Goal: Find specific page/section: Find specific page/section

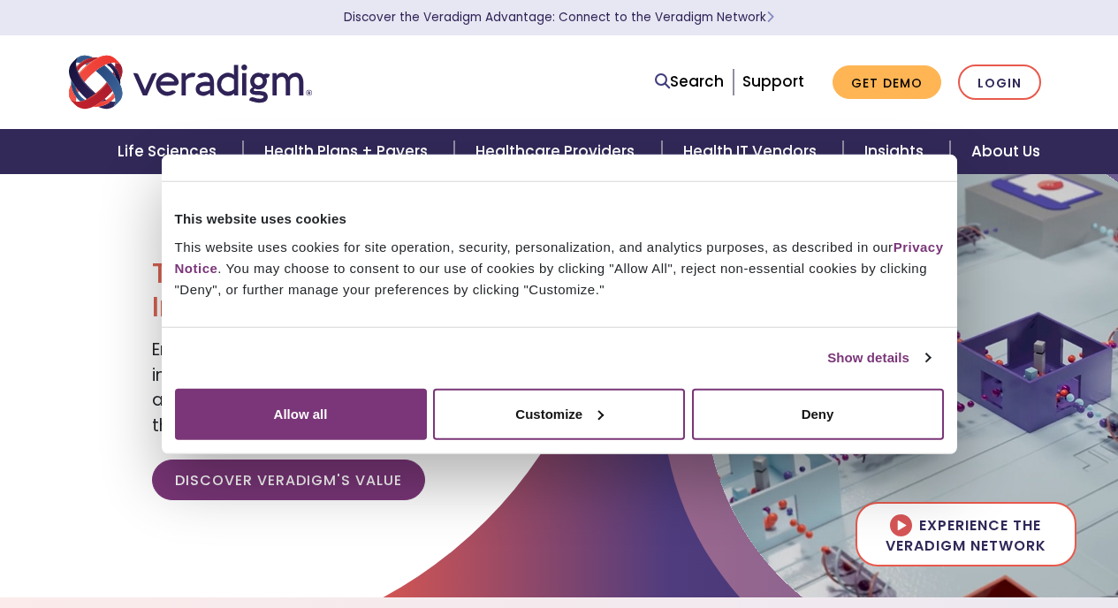
click at [107, 93] on img "Veradigm logo" at bounding box center [190, 82] width 243 height 58
drag, startPoint x: 0, startPoint y: 0, endPoint x: 836, endPoint y: 4, distance: 835.9
click at [0, 0] on header "Discover the Veradigm Advantage: Connect to the Veradigm Network Search Support…" at bounding box center [559, 87] width 1118 height 174
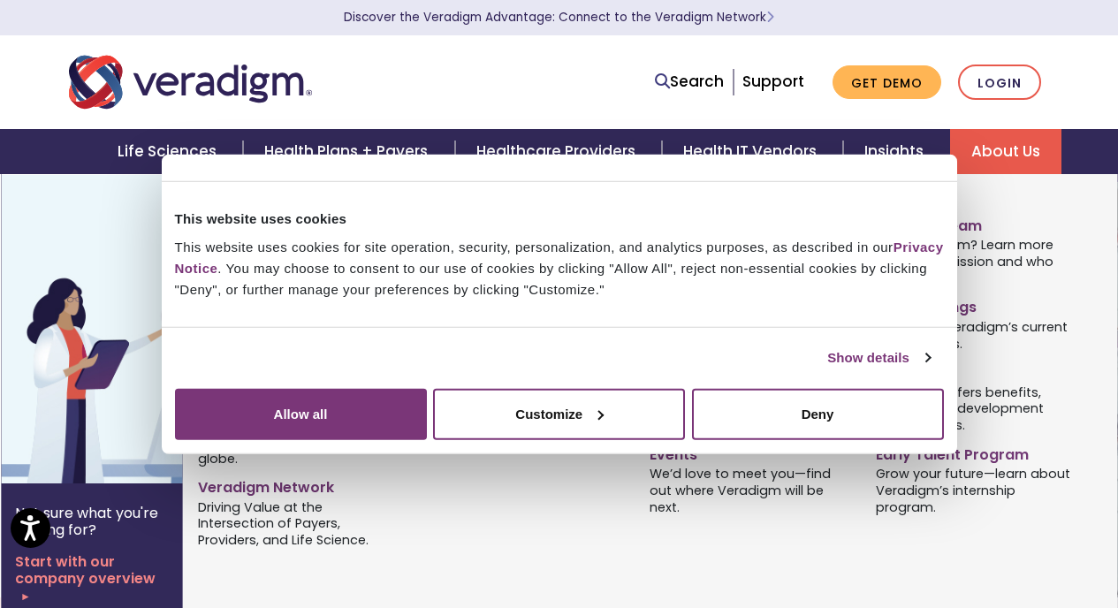
click at [1022, 145] on link "About Us" at bounding box center [1005, 151] width 111 height 45
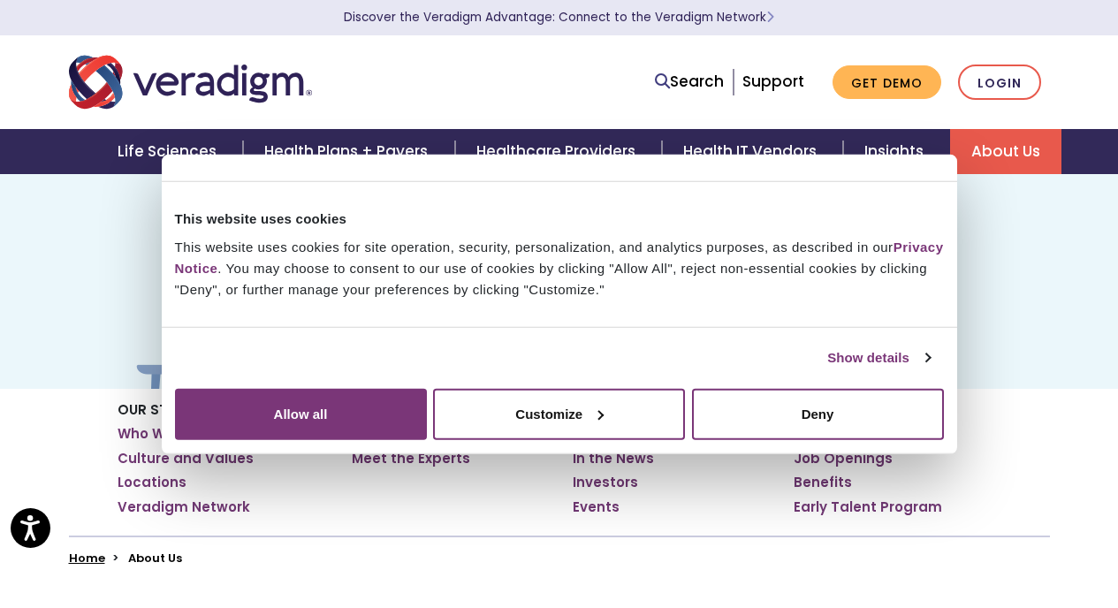
click at [1011, 149] on link "About Us" at bounding box center [1005, 151] width 111 height 45
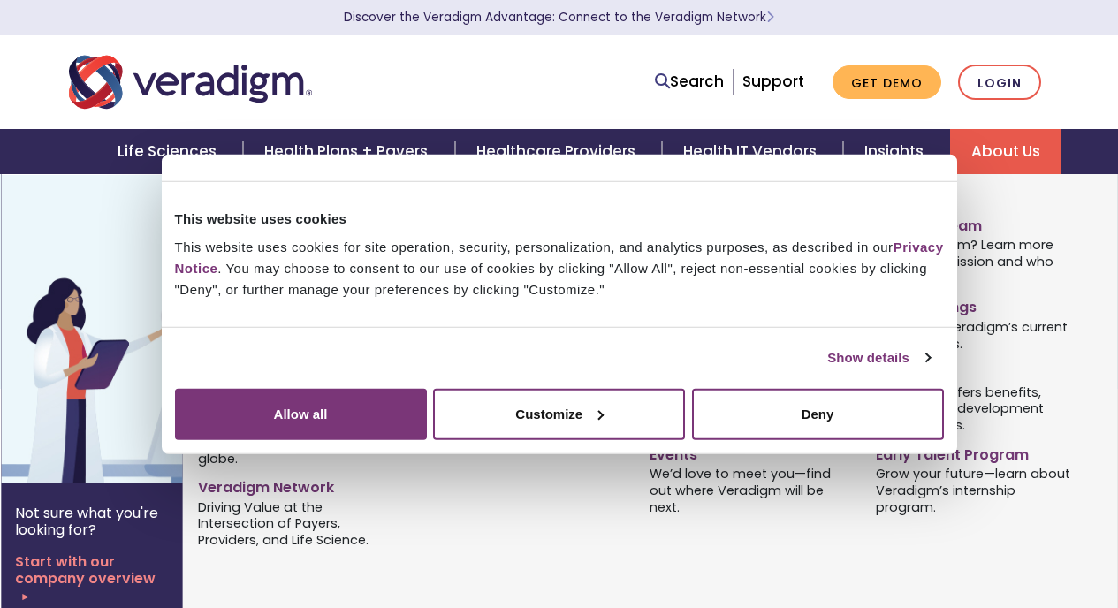
click at [227, 377] on link "Locations" at bounding box center [298, 370] width 200 height 26
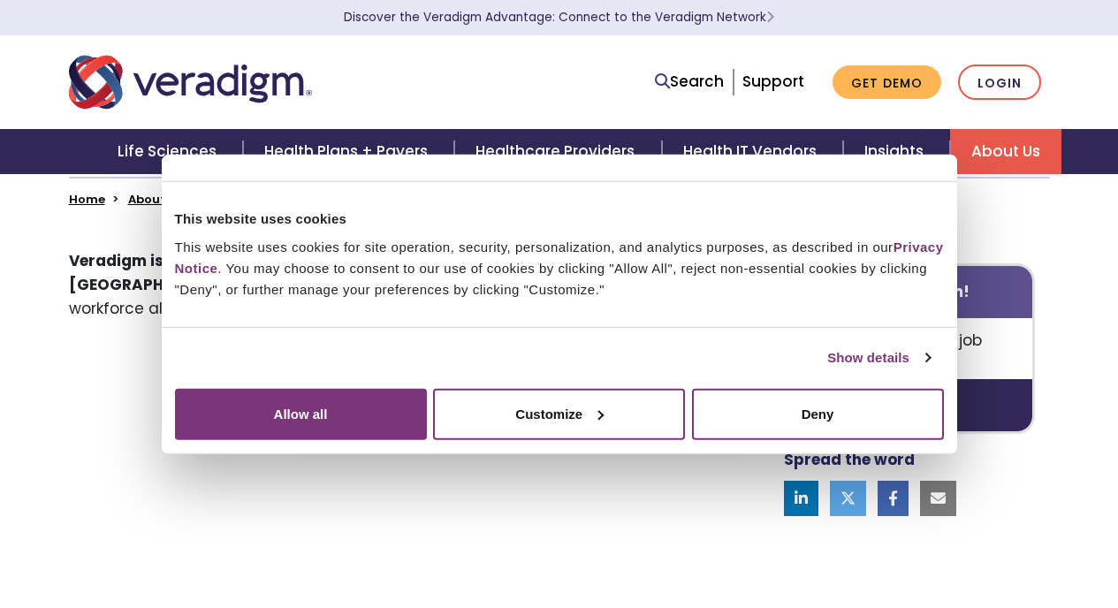
scroll to position [365, 0]
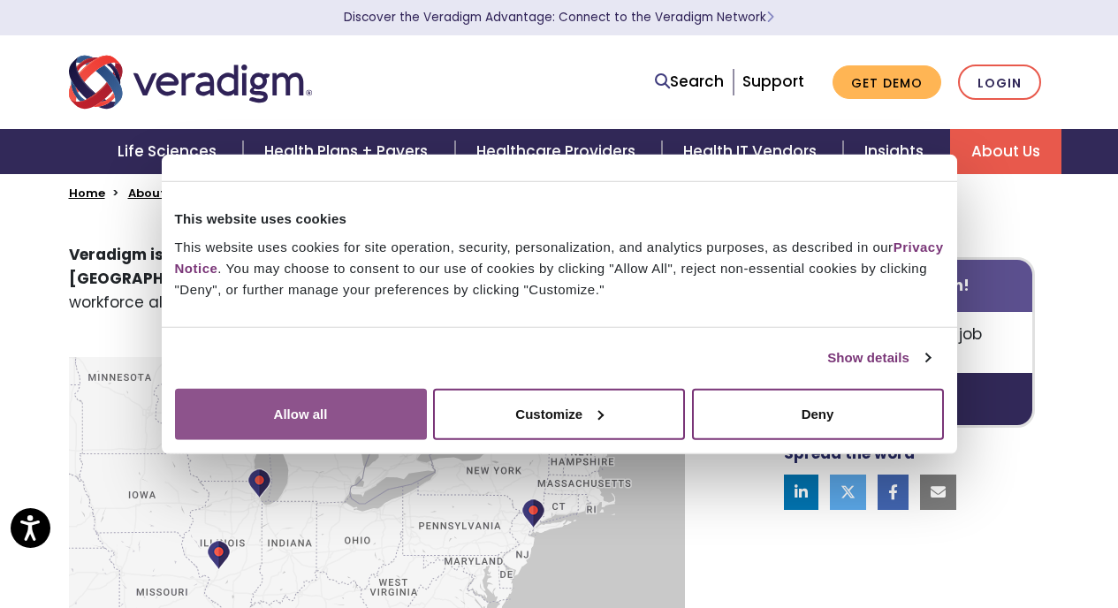
click at [427, 439] on button "Allow all" at bounding box center [301, 413] width 252 height 51
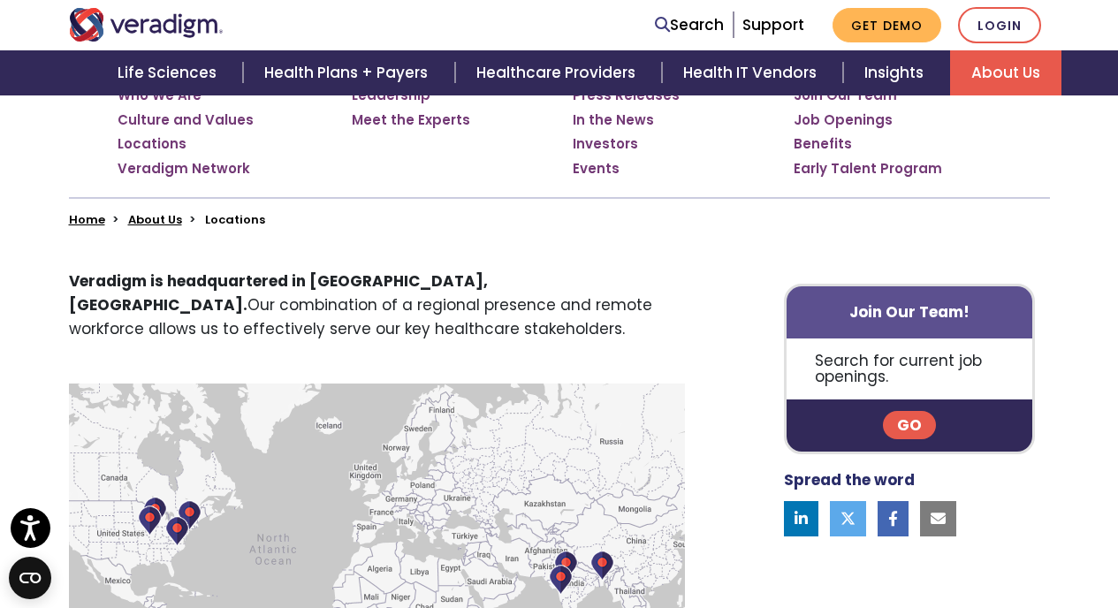
scroll to position [342, 0]
